Goal: Task Accomplishment & Management: Manage account settings

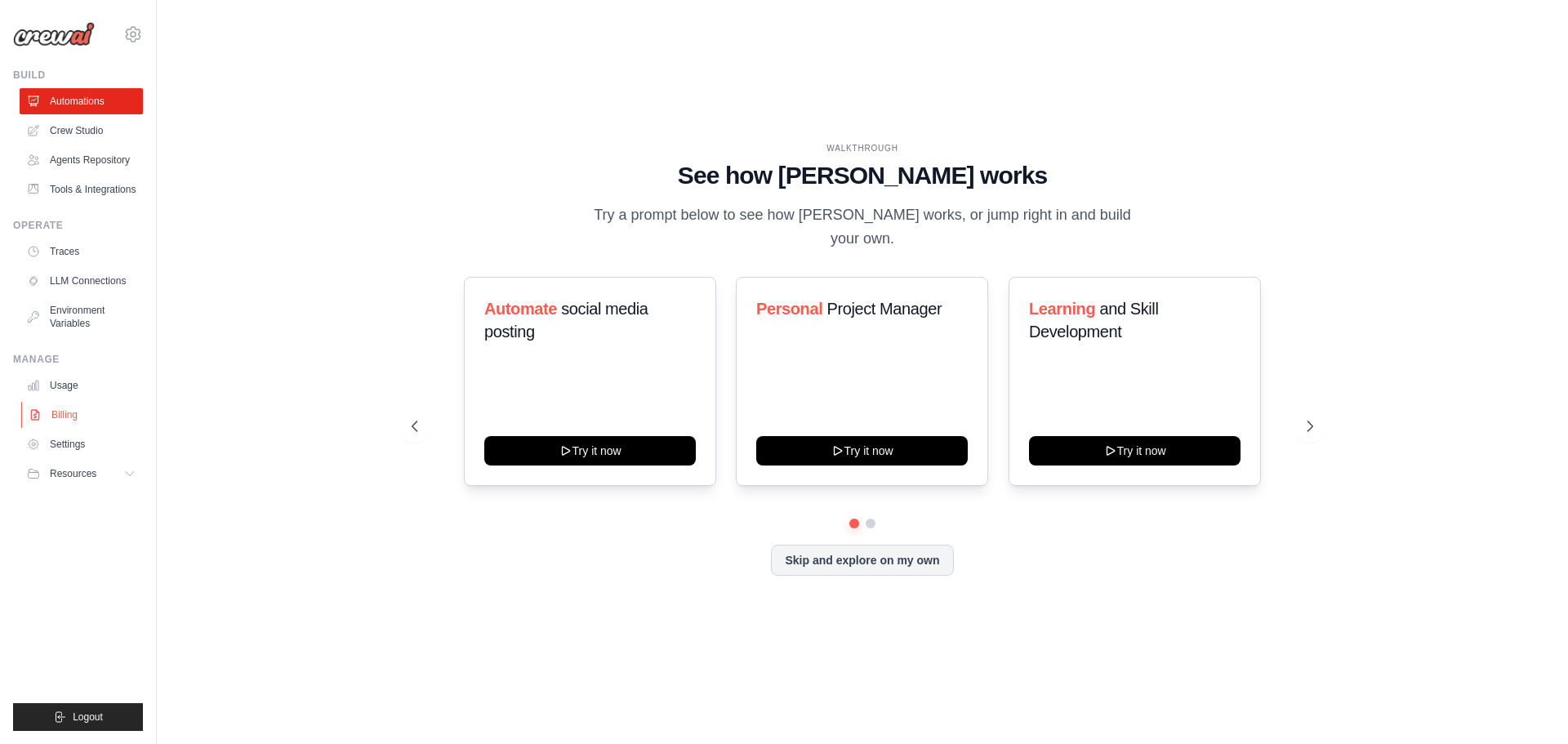
click at [66, 420] on link "Billing" at bounding box center [83, 415] width 123 height 26
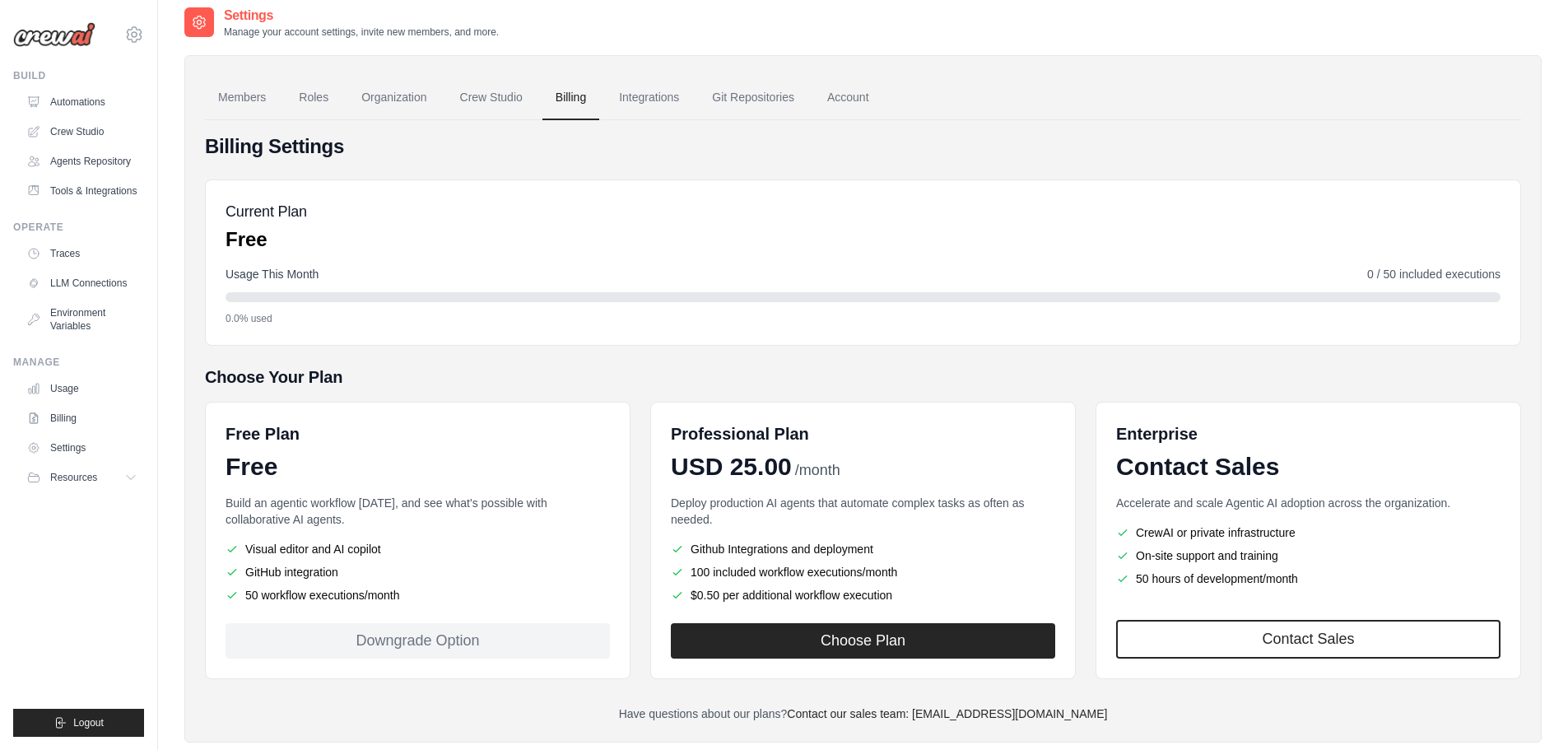
scroll to position [46, 0]
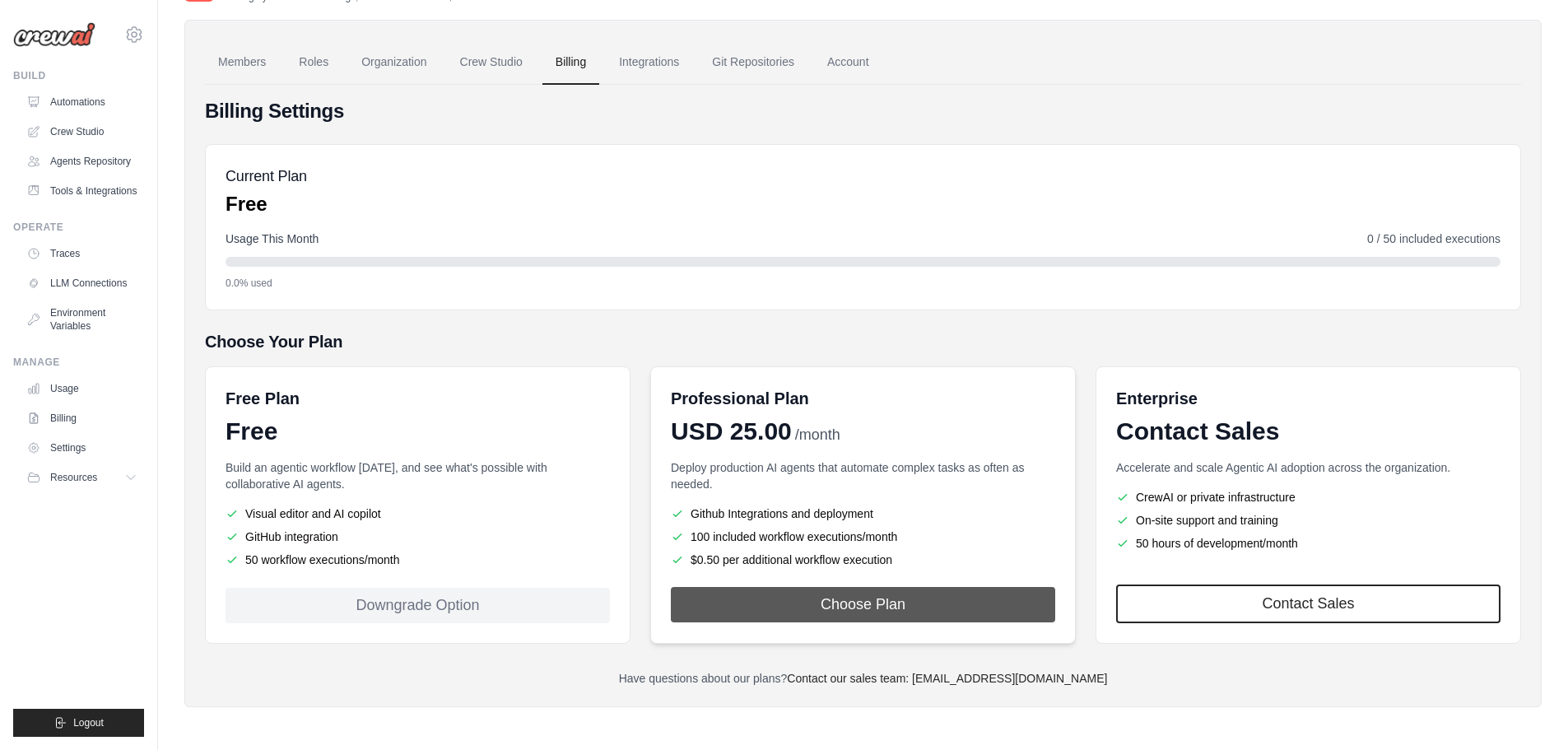
click at [805, 597] on button "Choose Plan" at bounding box center [863, 604] width 384 height 35
